Goal: Information Seeking & Learning: Understand process/instructions

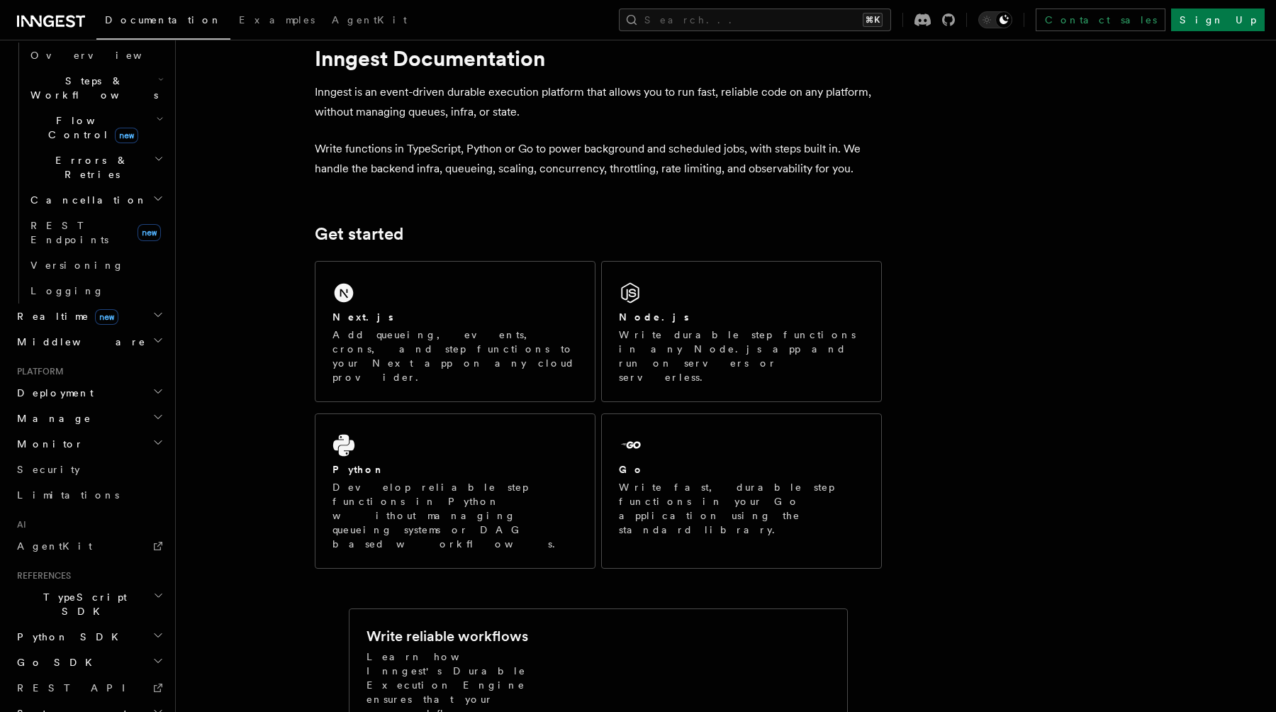
scroll to position [39, 0]
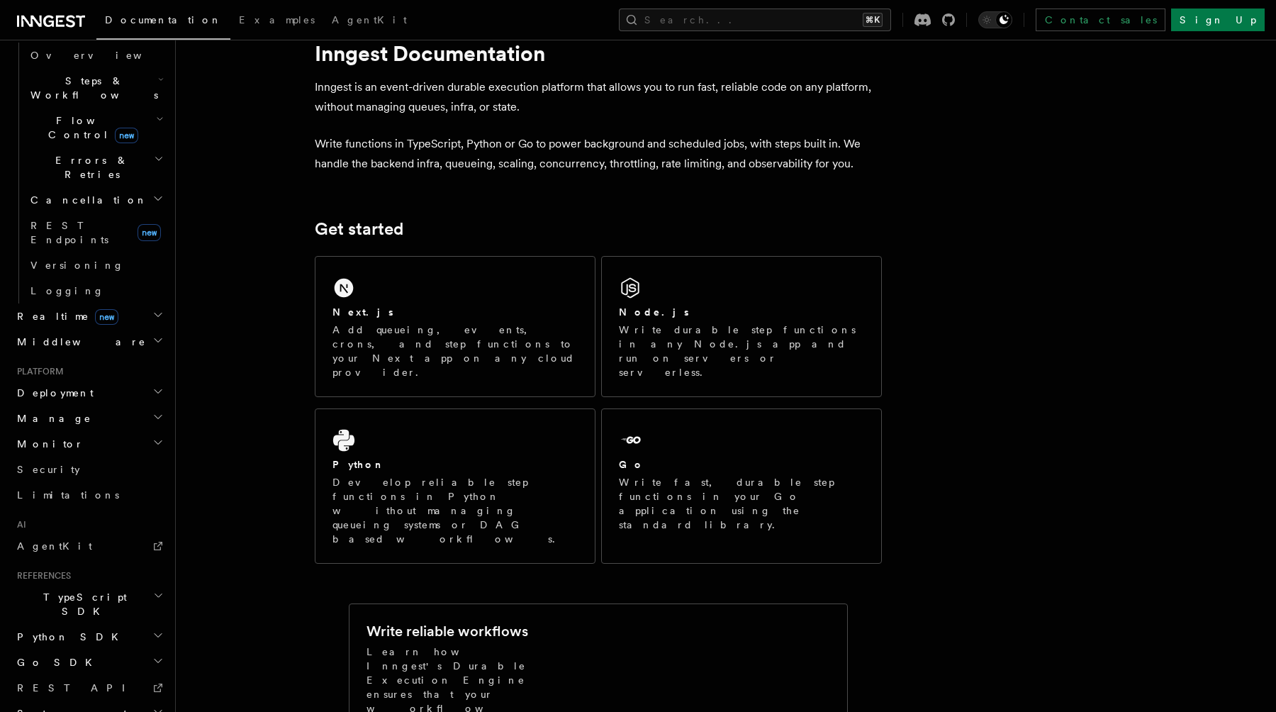
click at [103, 380] on h2 "Deployment" at bounding box center [88, 393] width 155 height 26
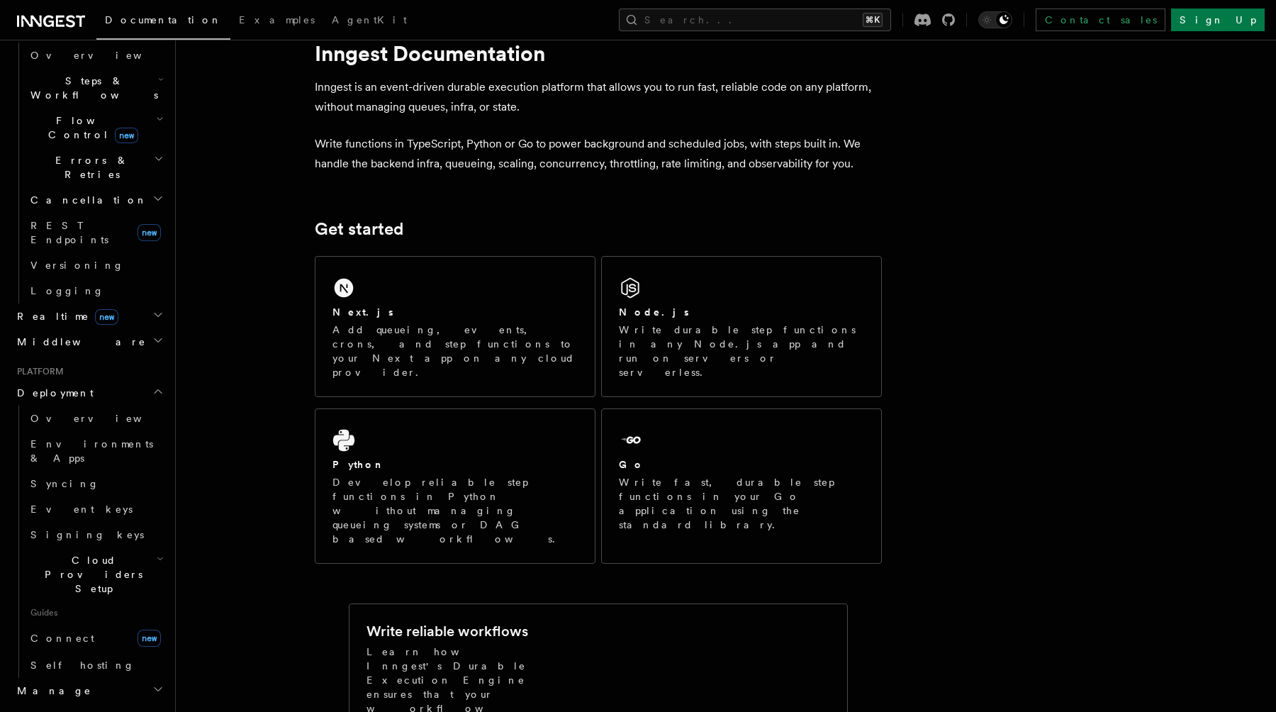
click at [81, 553] on span "Cloud Providers Setup" at bounding box center [91, 574] width 132 height 43
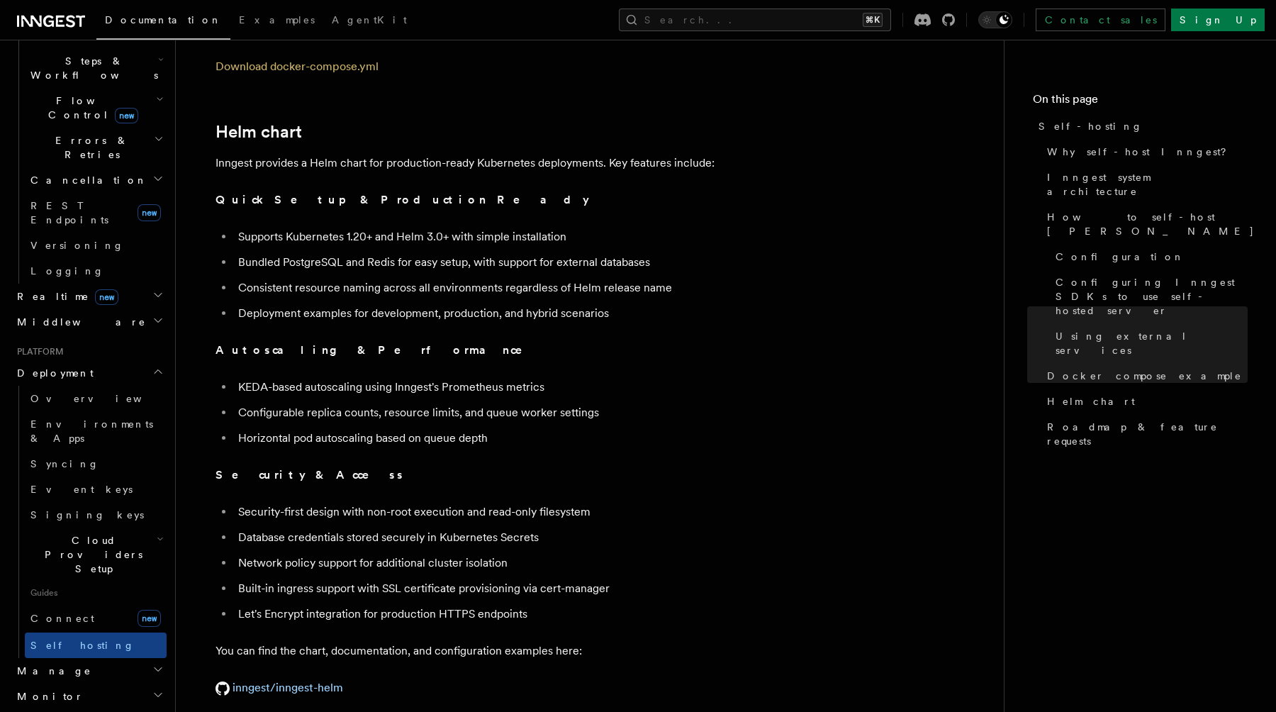
scroll to position [680, 0]
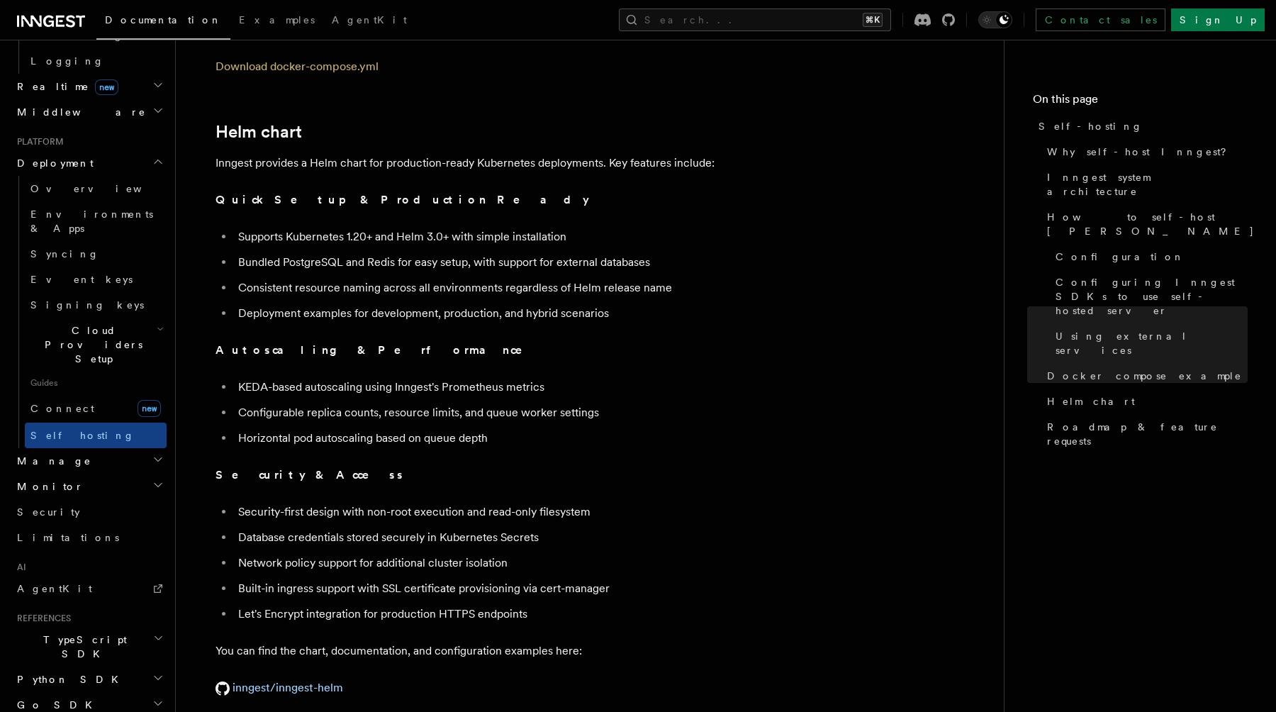
click at [112, 666] on h2 "Python SDK" at bounding box center [88, 679] width 155 height 26
click at [95, 692] on link "Introduction" at bounding box center [96, 705] width 142 height 26
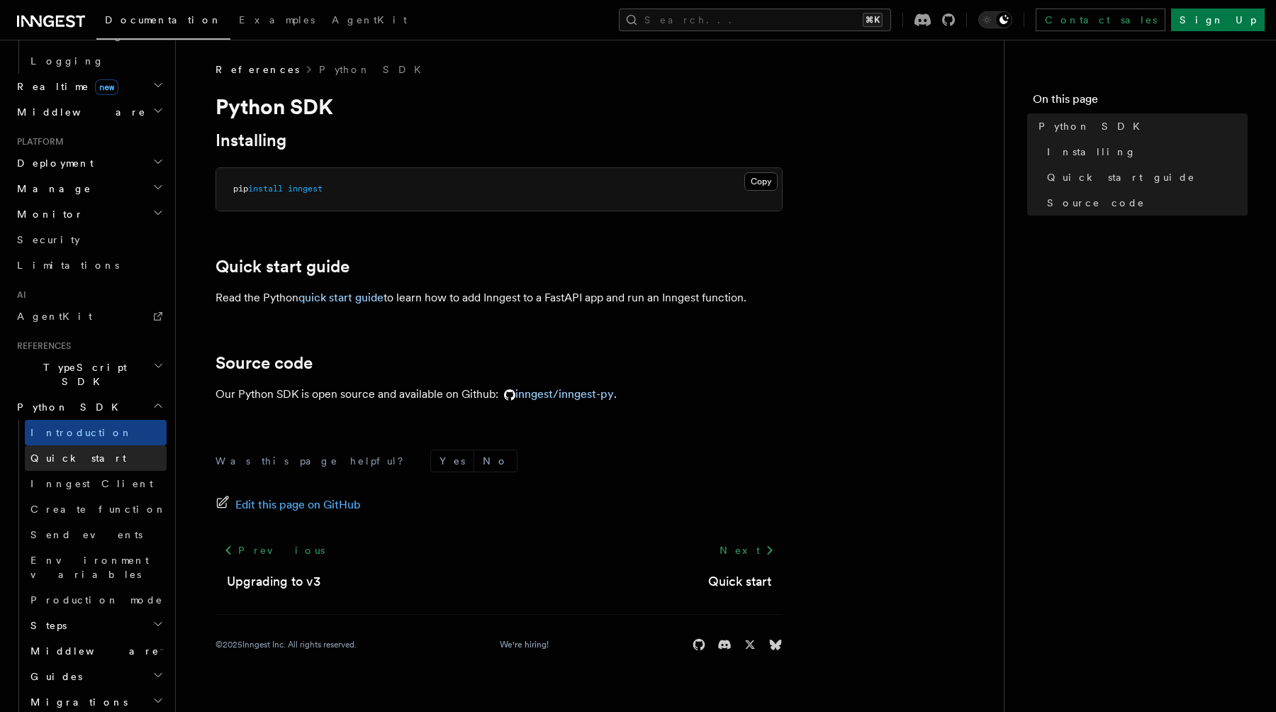
click at [76, 452] on span "Quick start" at bounding box center [78, 457] width 96 height 11
